Goal: Navigation & Orientation: Go to known website

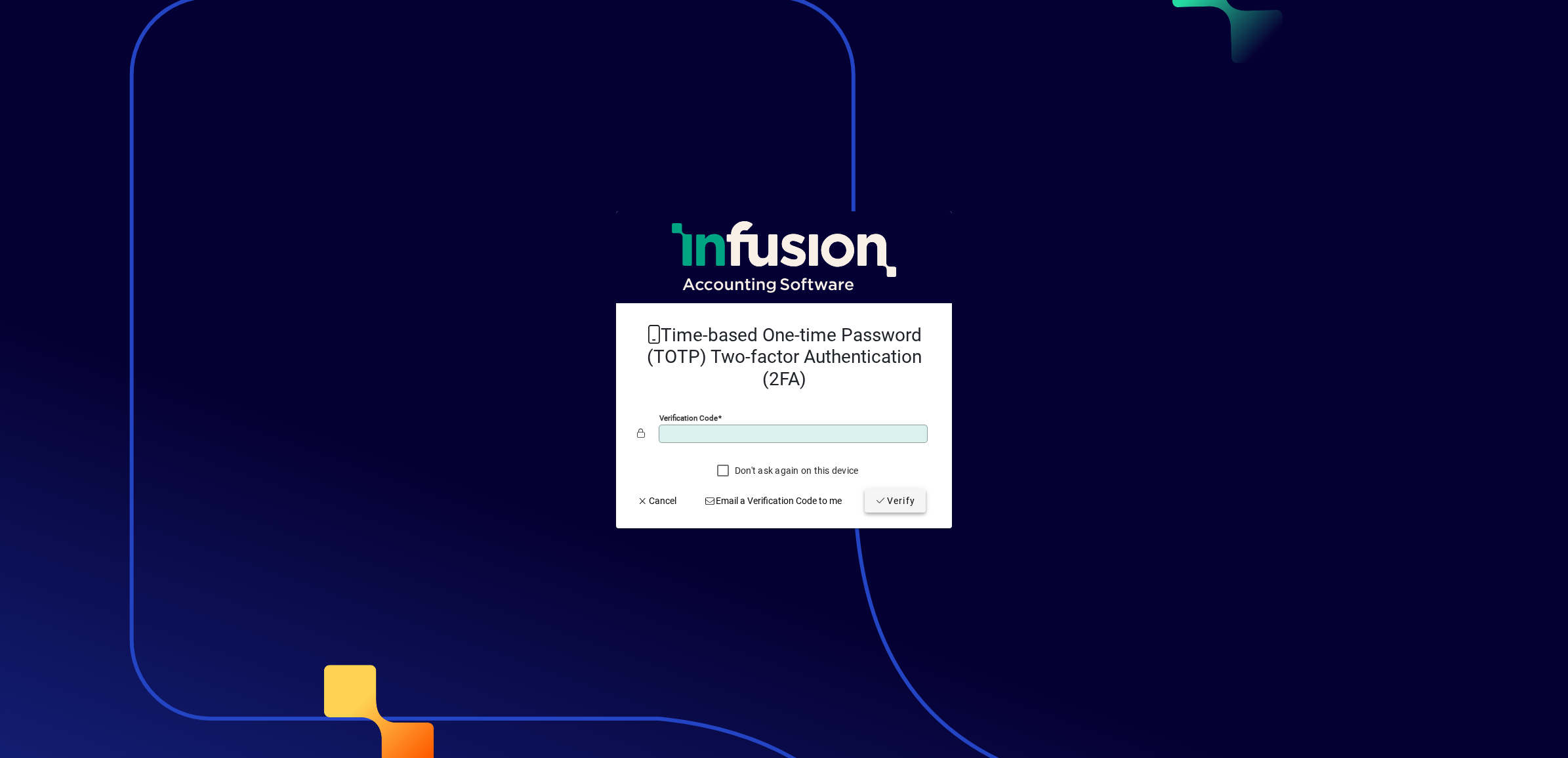
type input "******"
click at [895, 506] on span "Verify" at bounding box center [895, 501] width 40 height 14
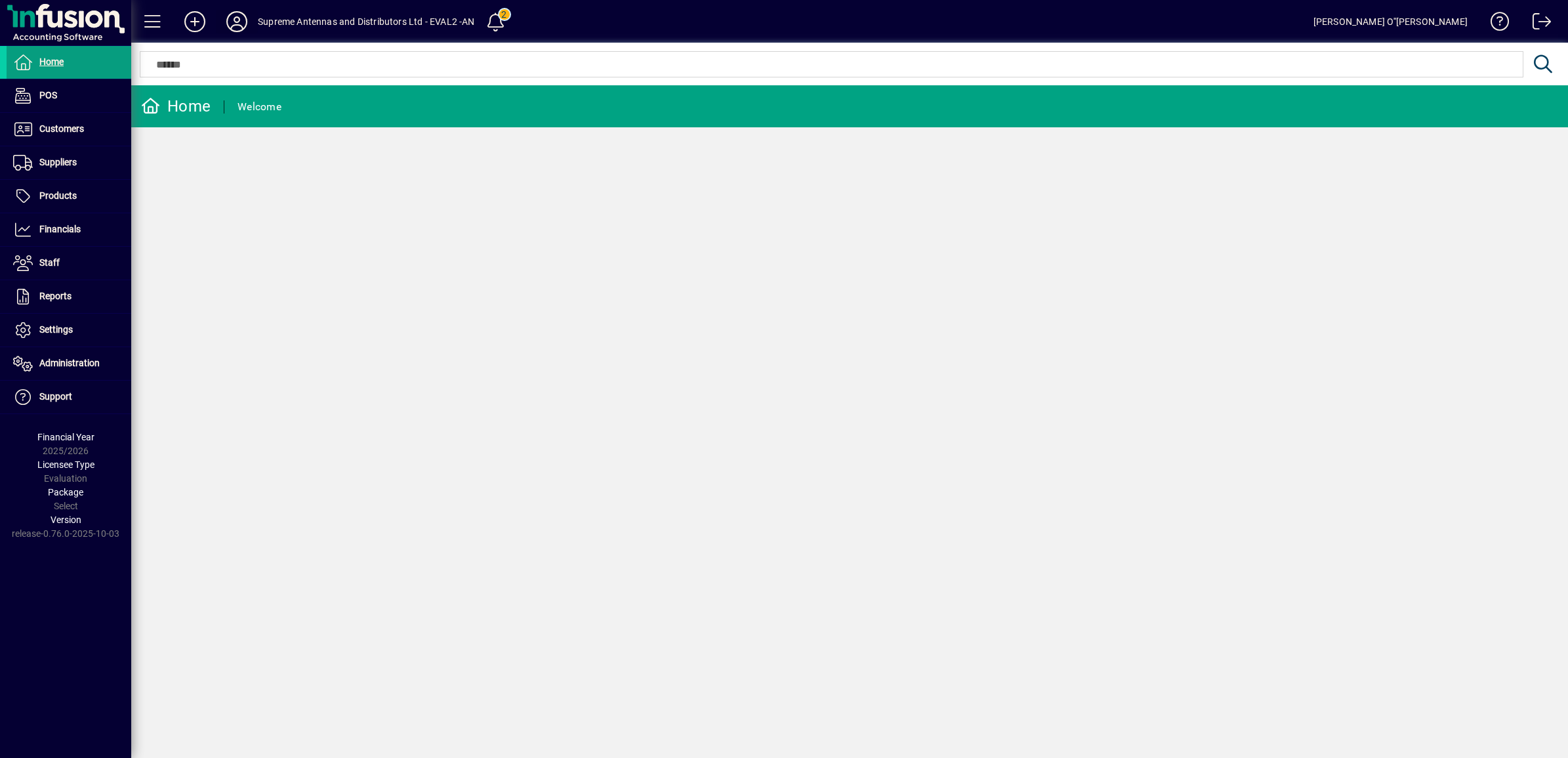
click at [234, 15] on icon at bounding box center [237, 22] width 27 height 21
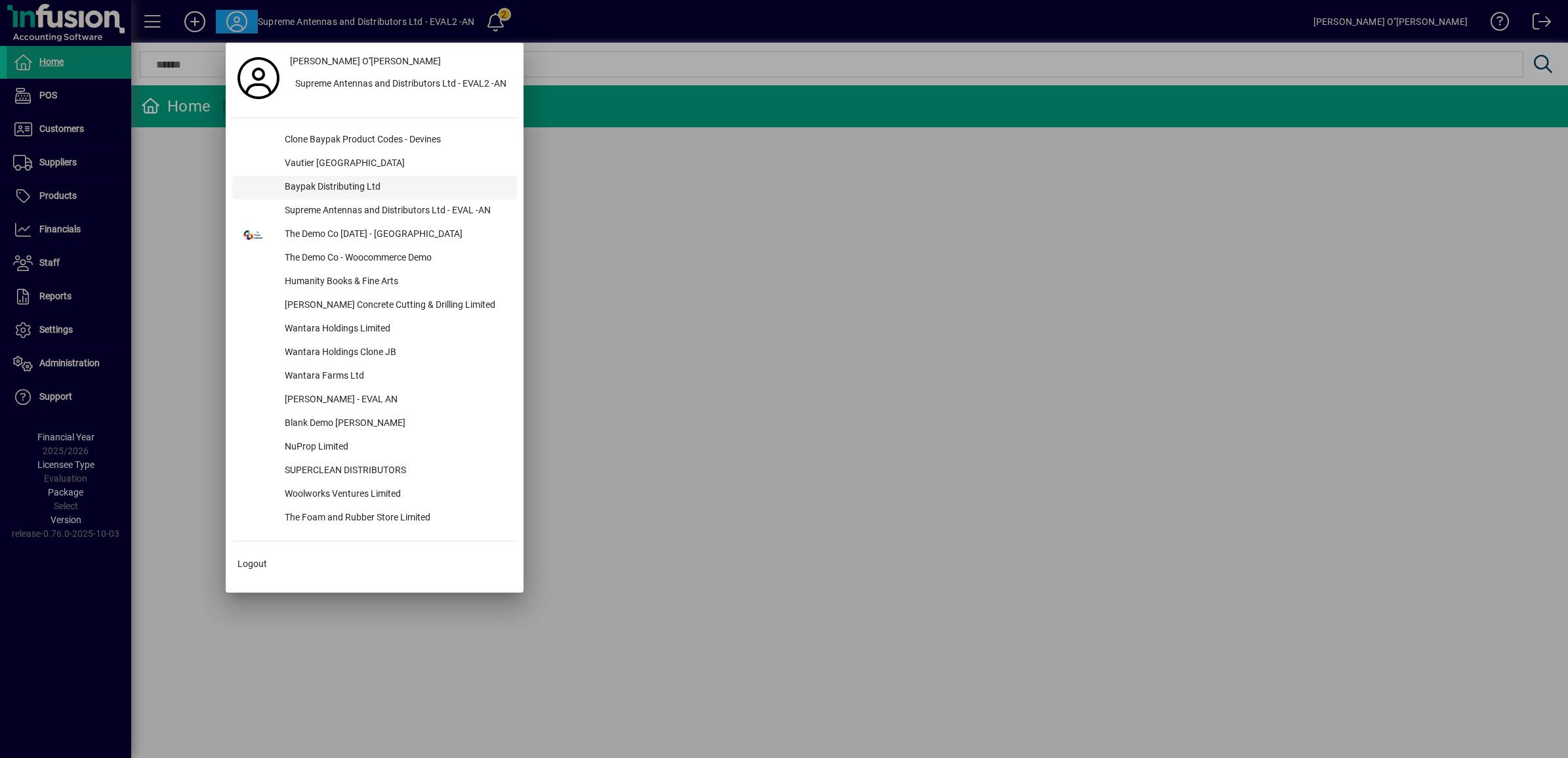
click at [371, 188] on div "Baypak Distributing Ltd" at bounding box center [396, 188] width 243 height 24
